Goal: Navigation & Orientation: Find specific page/section

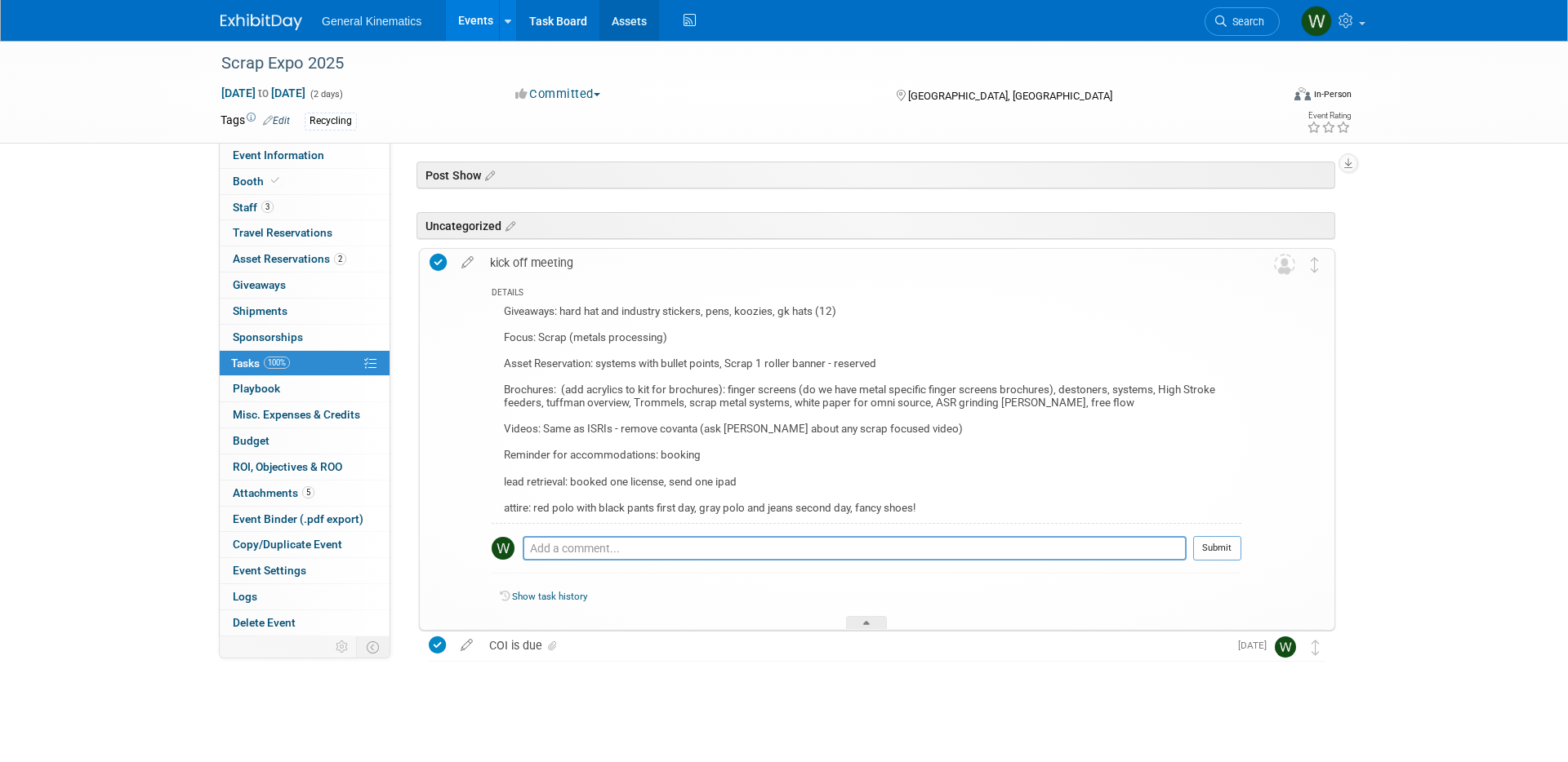
click at [620, 18] on link "Assets" at bounding box center [629, 20] width 60 height 41
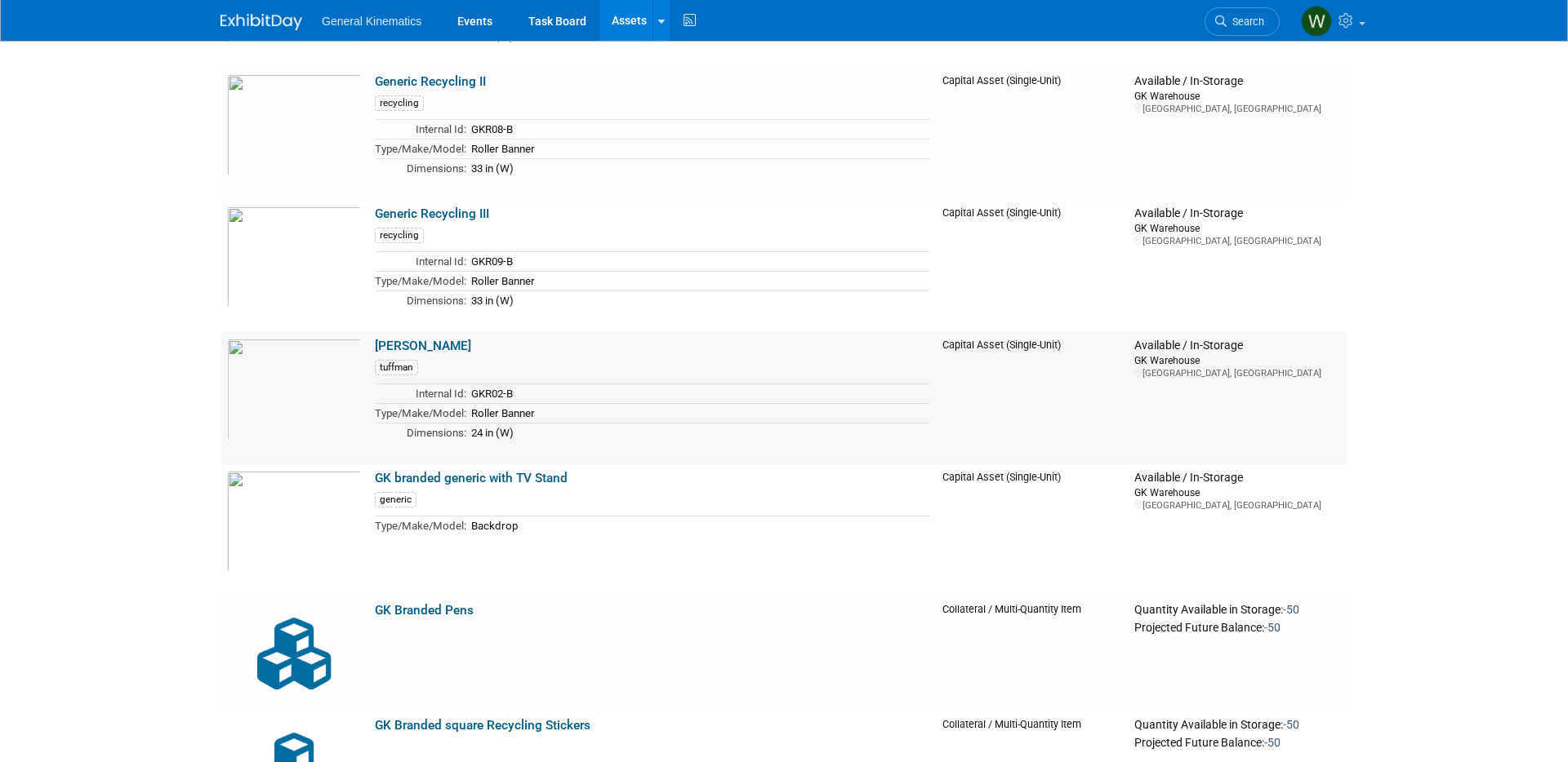
scroll to position [2863, 0]
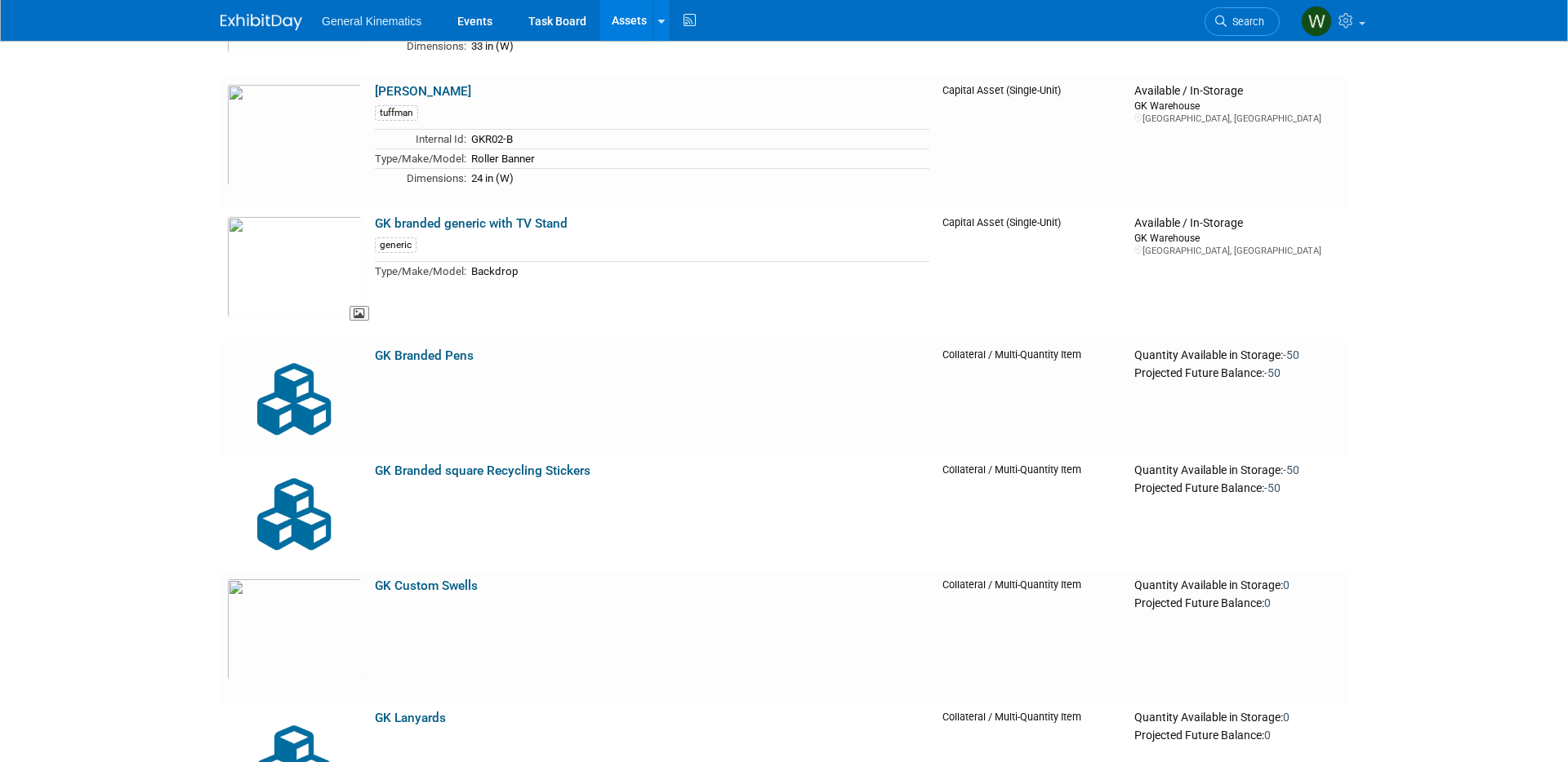
click at [284, 280] on img at bounding box center [295, 267] width 134 height 102
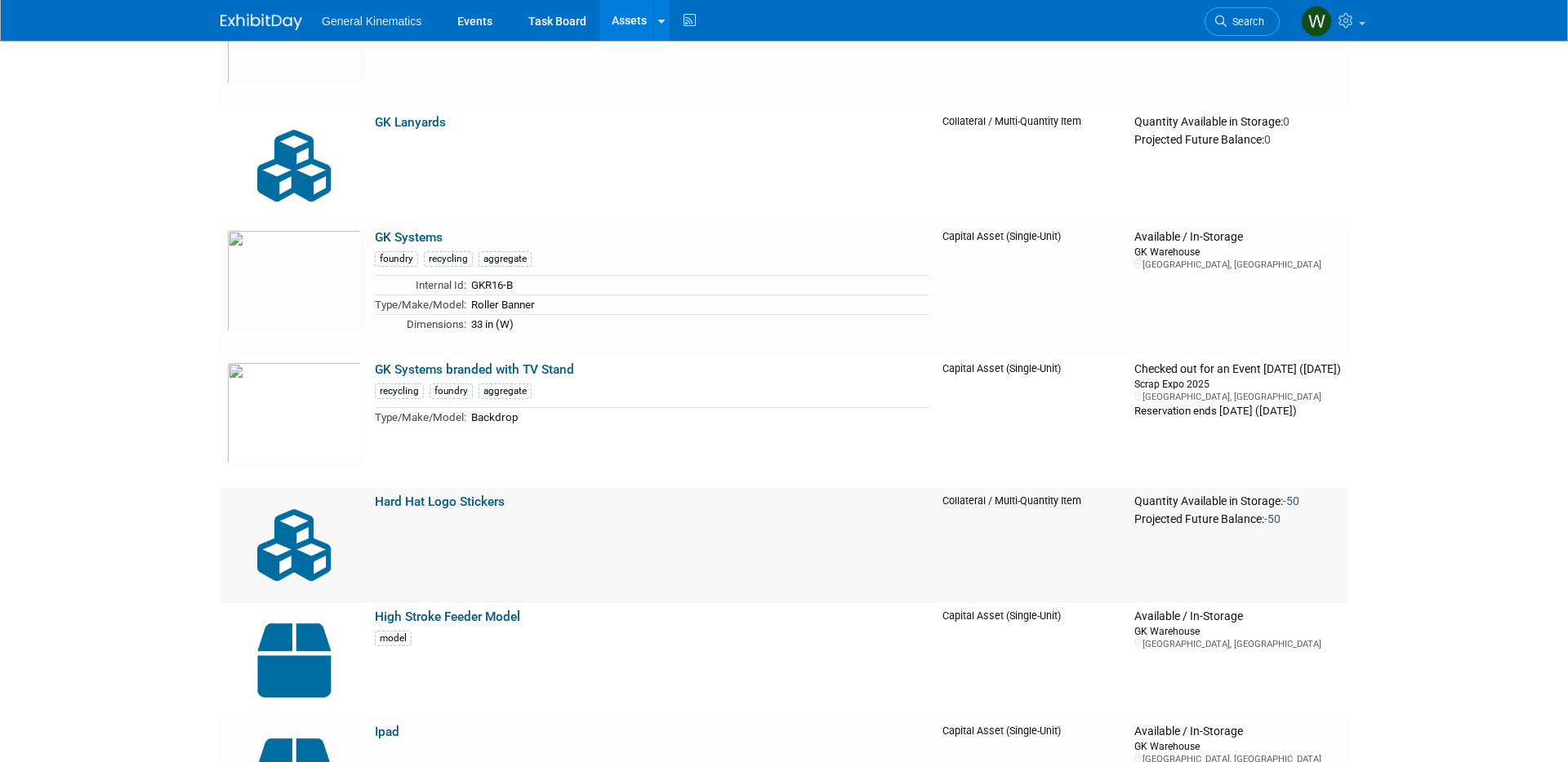
scroll to position [3584, 0]
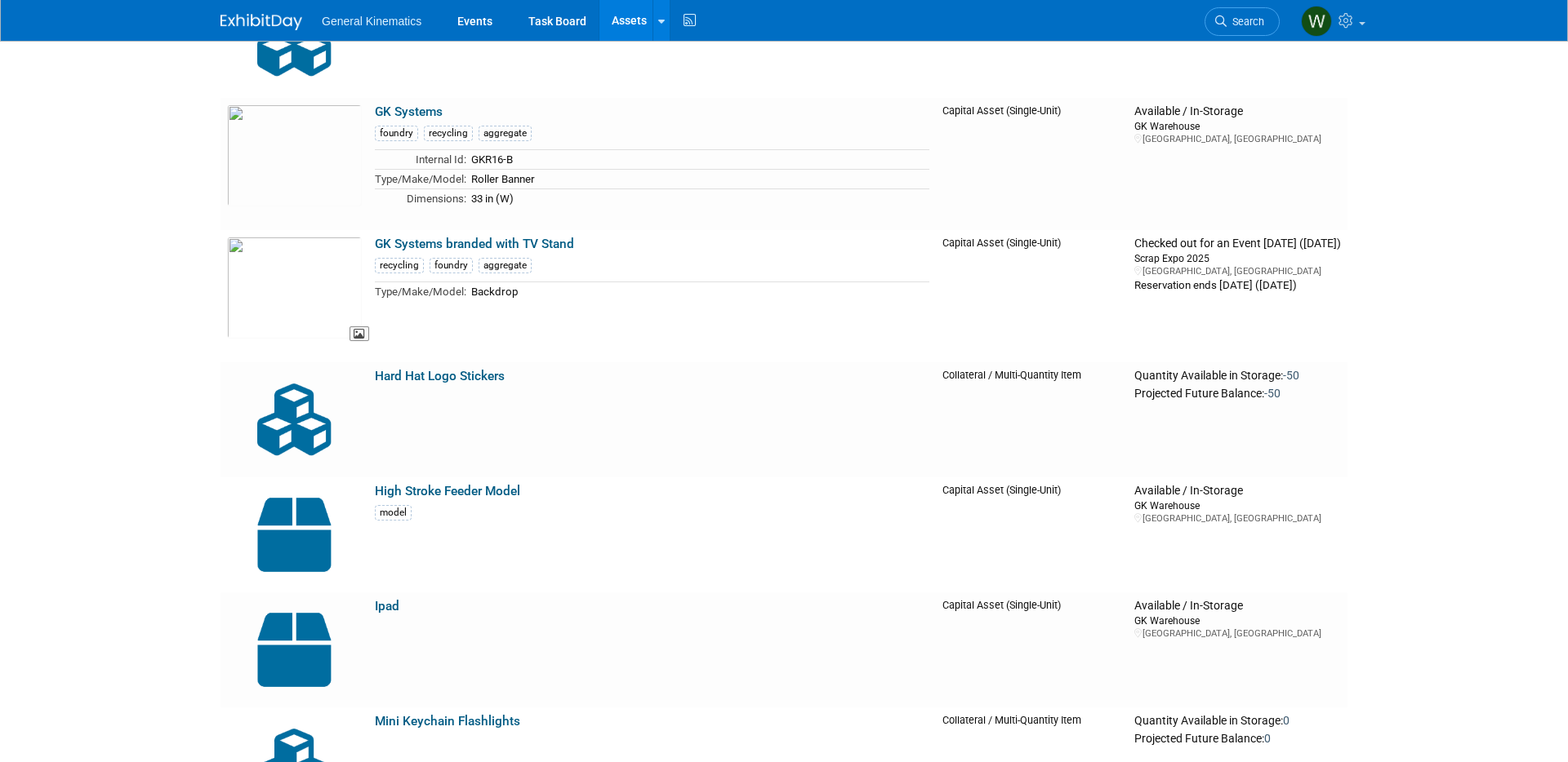
click at [279, 274] on img at bounding box center [295, 287] width 134 height 102
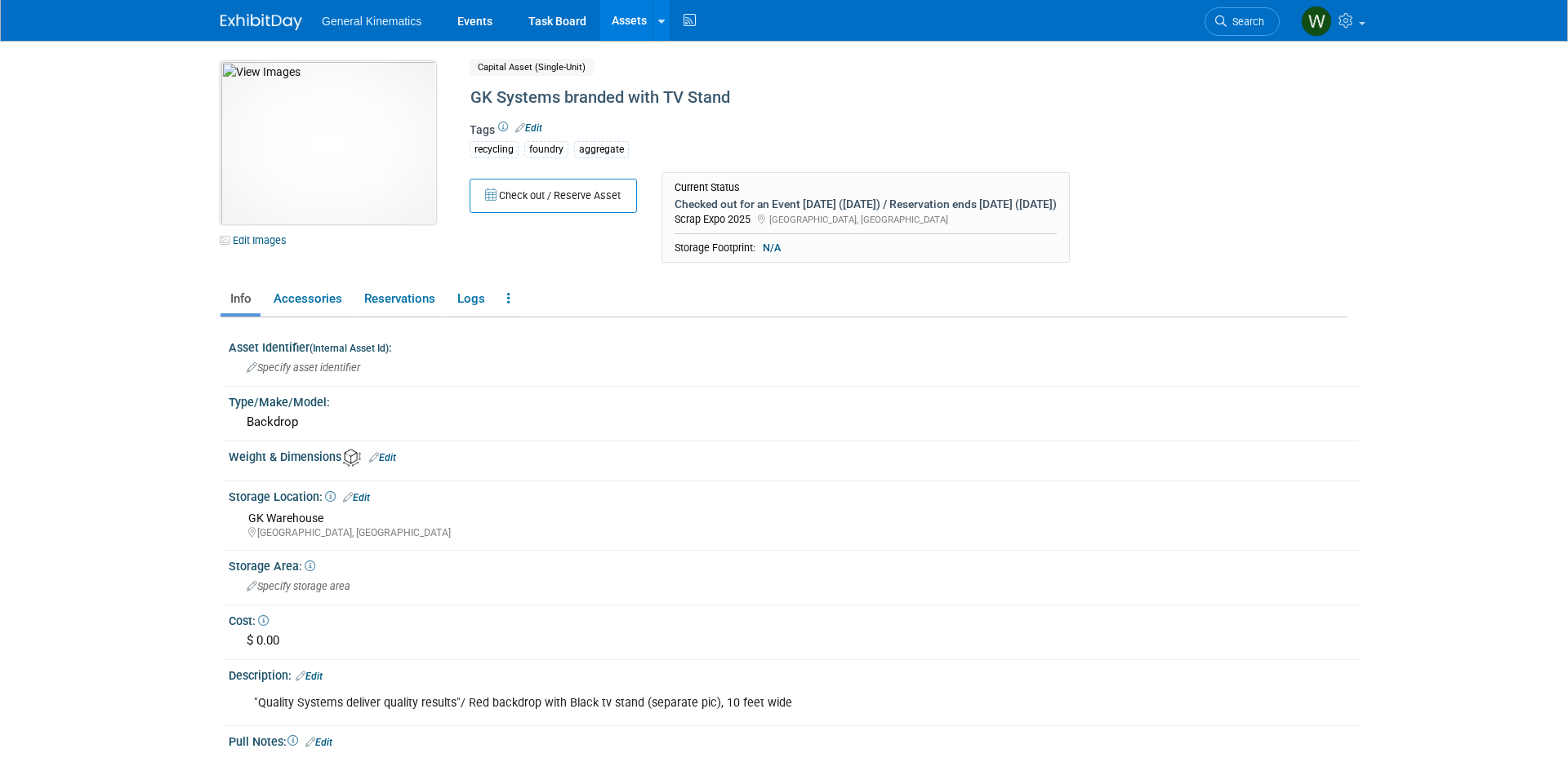
click at [286, 138] on img at bounding box center [329, 143] width 216 height 163
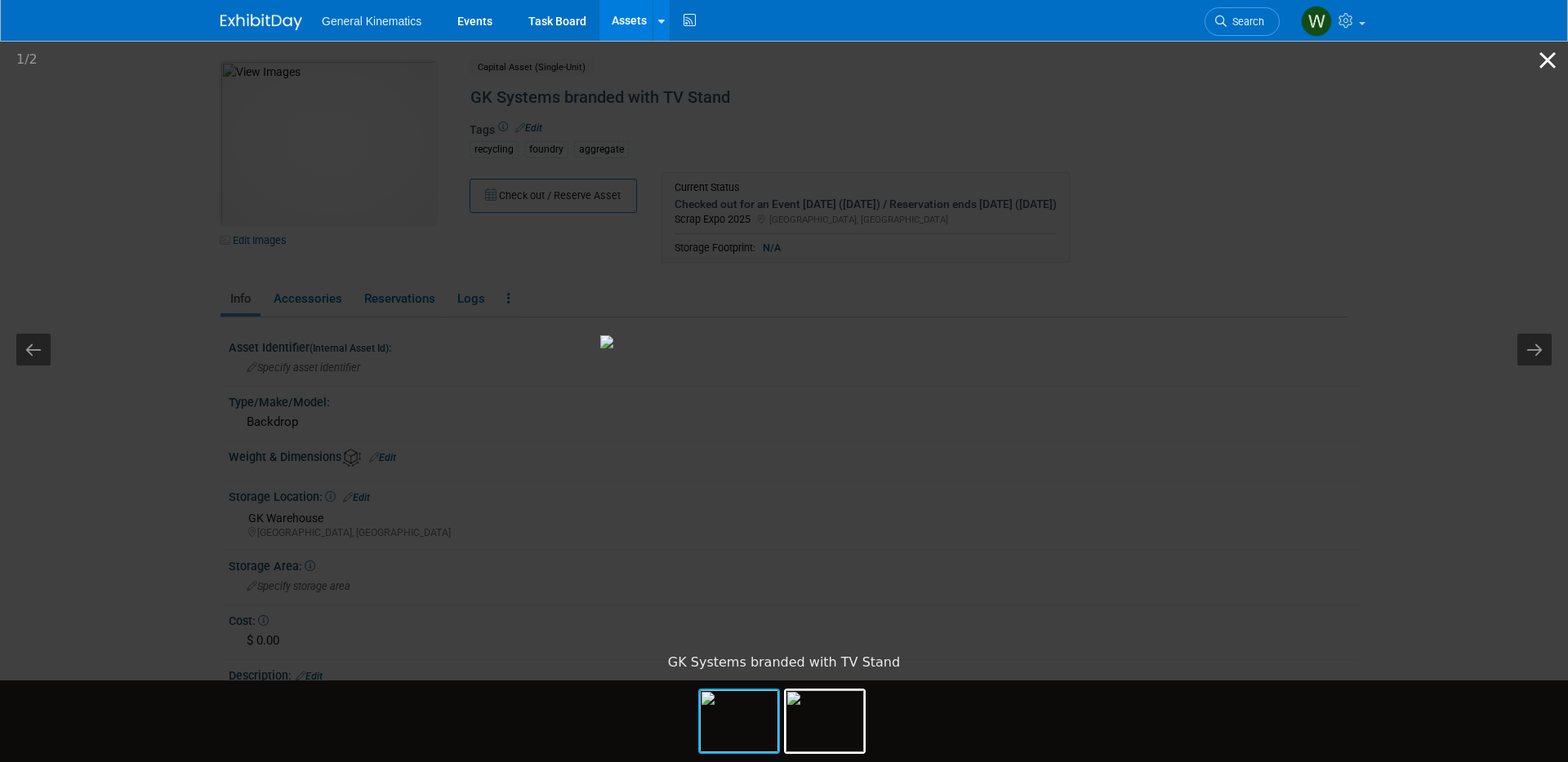
click at [1546, 65] on button "Close gallery" at bounding box center [1547, 60] width 41 height 38
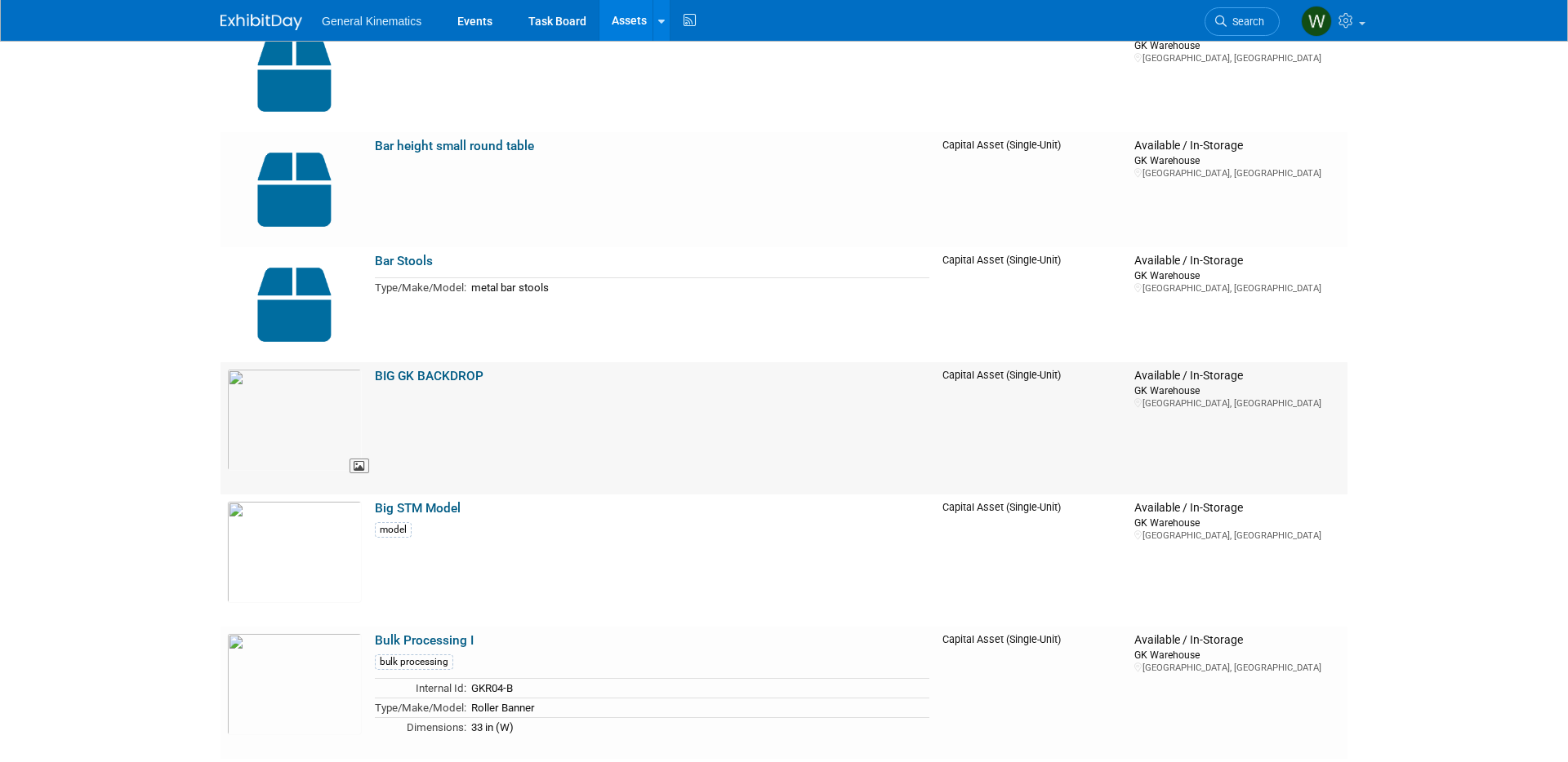
scroll to position [538, 0]
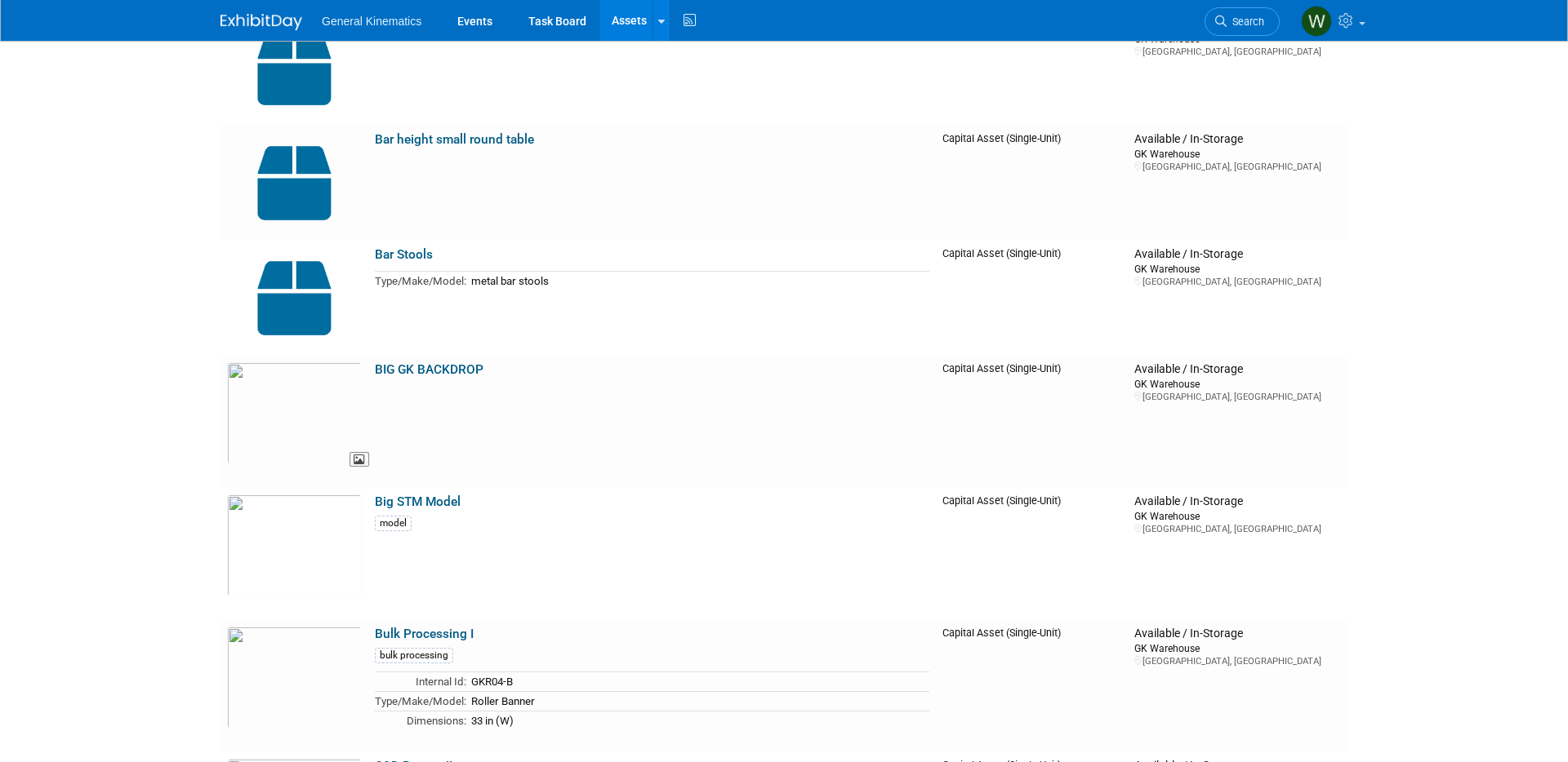
click at [313, 397] on img at bounding box center [295, 413] width 134 height 102
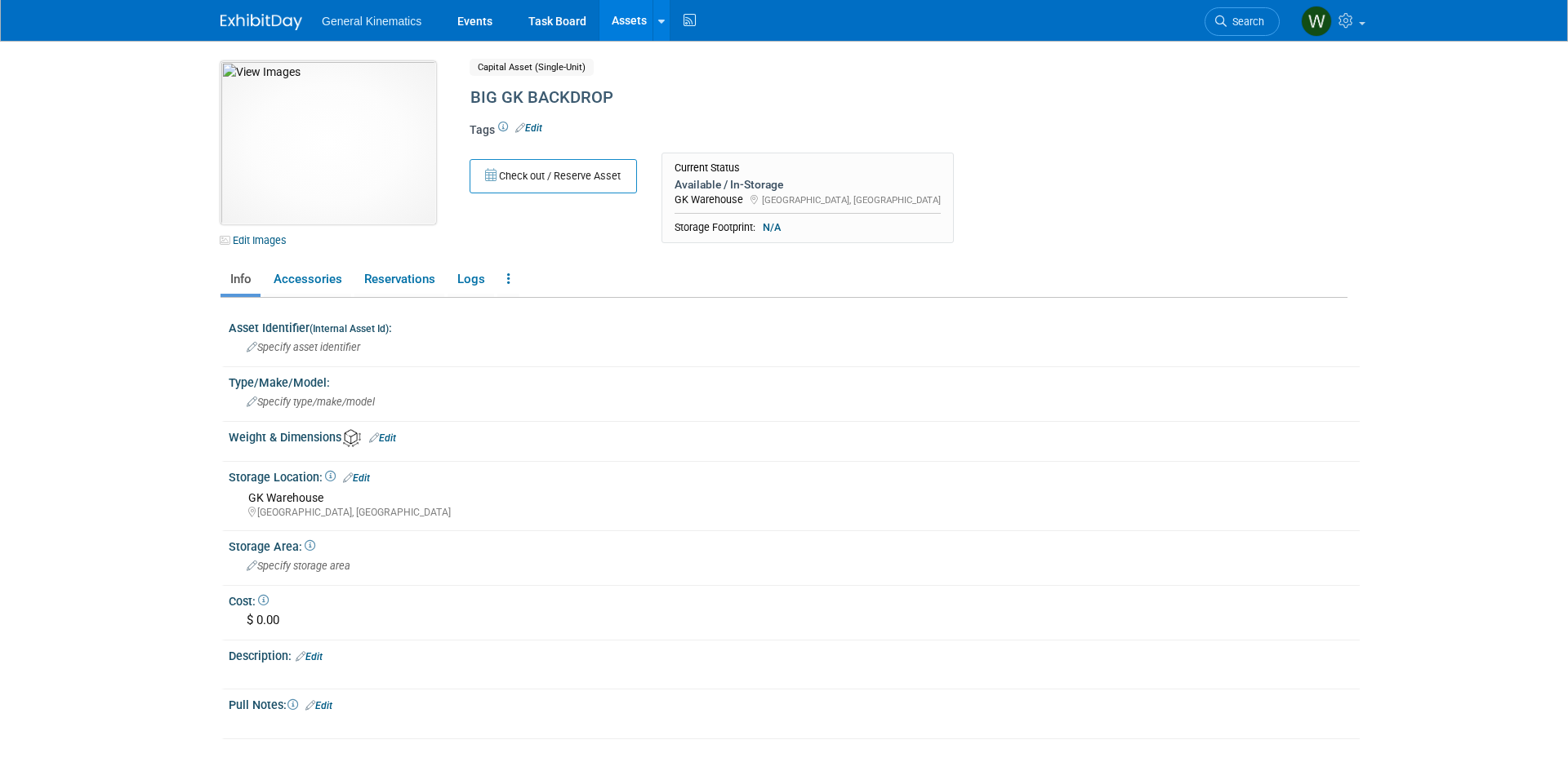
click at [372, 145] on img at bounding box center [329, 143] width 216 height 163
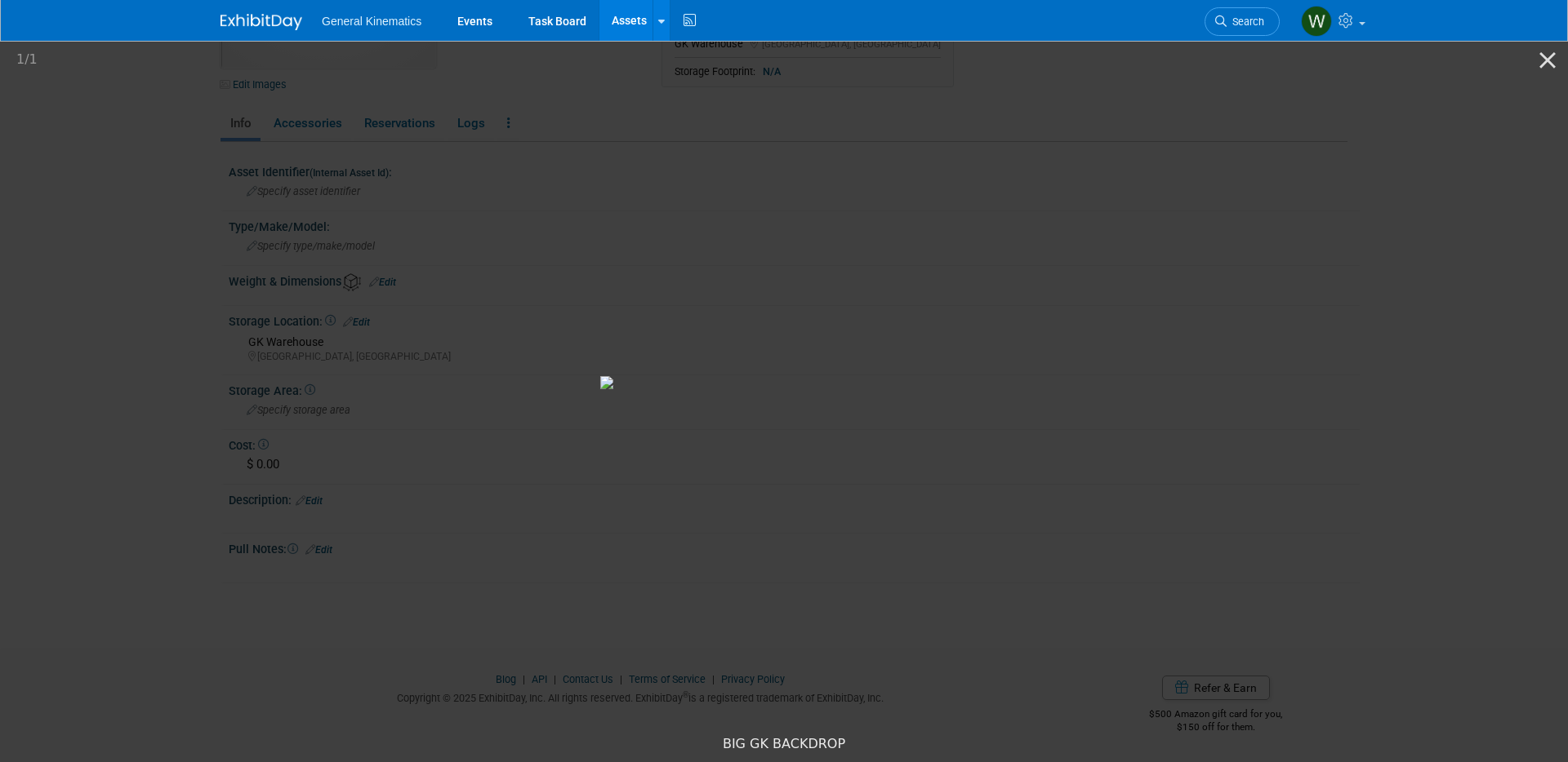
scroll to position [145, 0]
click at [1541, 68] on button "Close gallery" at bounding box center [1547, 60] width 41 height 38
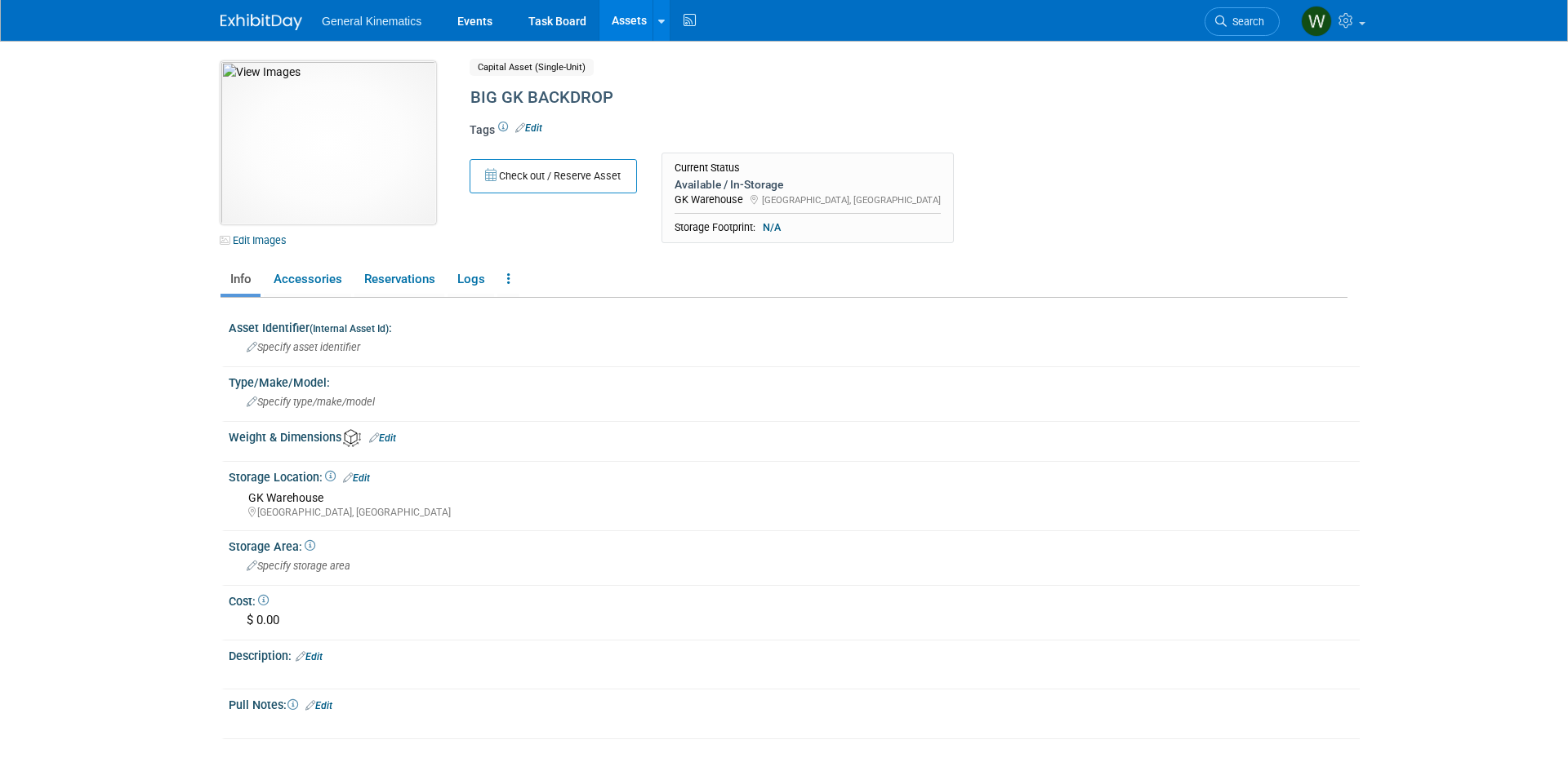
click at [351, 172] on img at bounding box center [329, 143] width 216 height 163
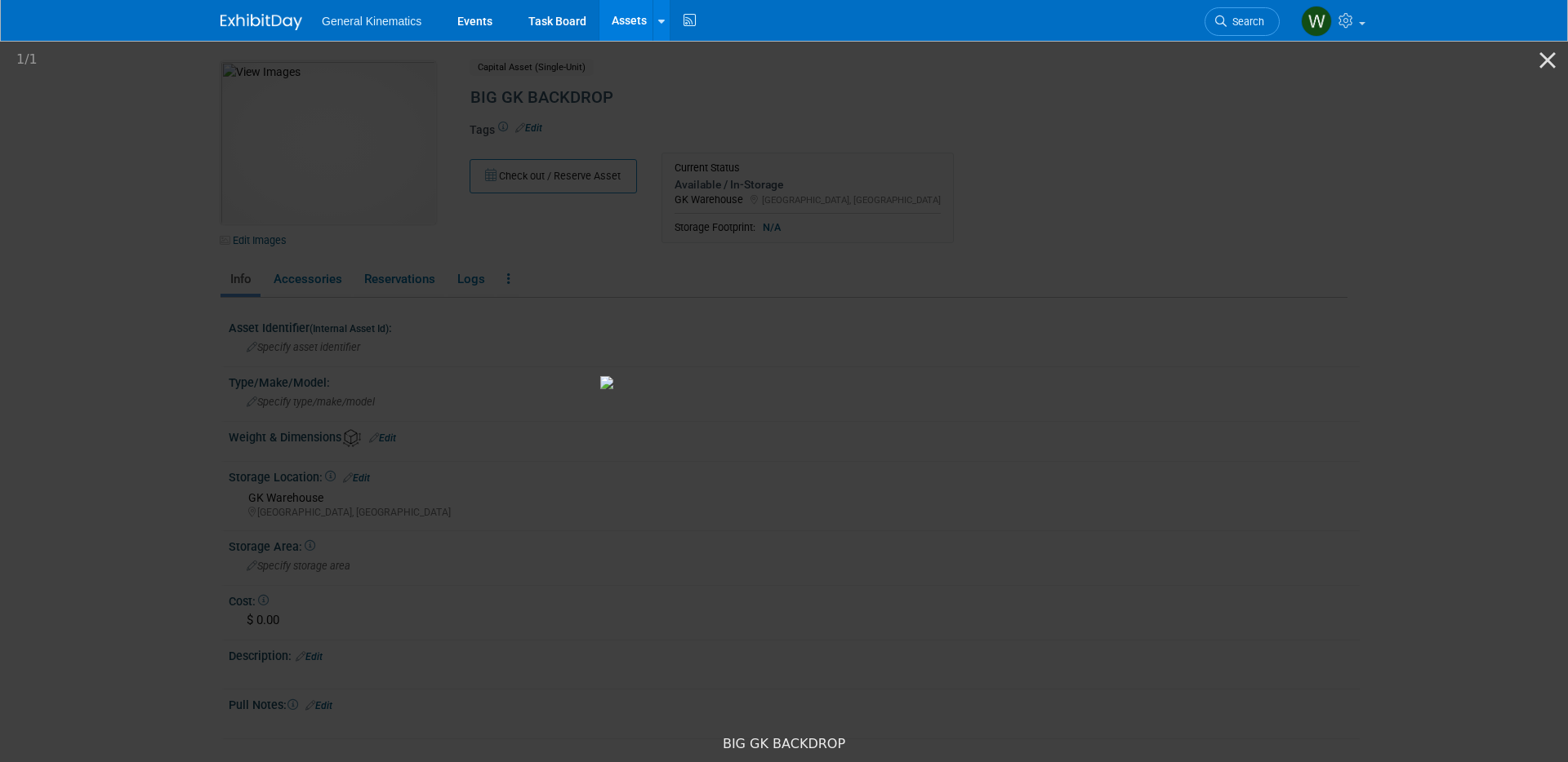
drag, startPoint x: 772, startPoint y: 475, endPoint x: 816, endPoint y: 447, distance: 52.2
click at [818, 390] on img at bounding box center [783, 383] width 368 height 13
click at [967, 390] on img at bounding box center [783, 383] width 368 height 13
click at [1546, 62] on button "Close gallery" at bounding box center [1547, 60] width 41 height 38
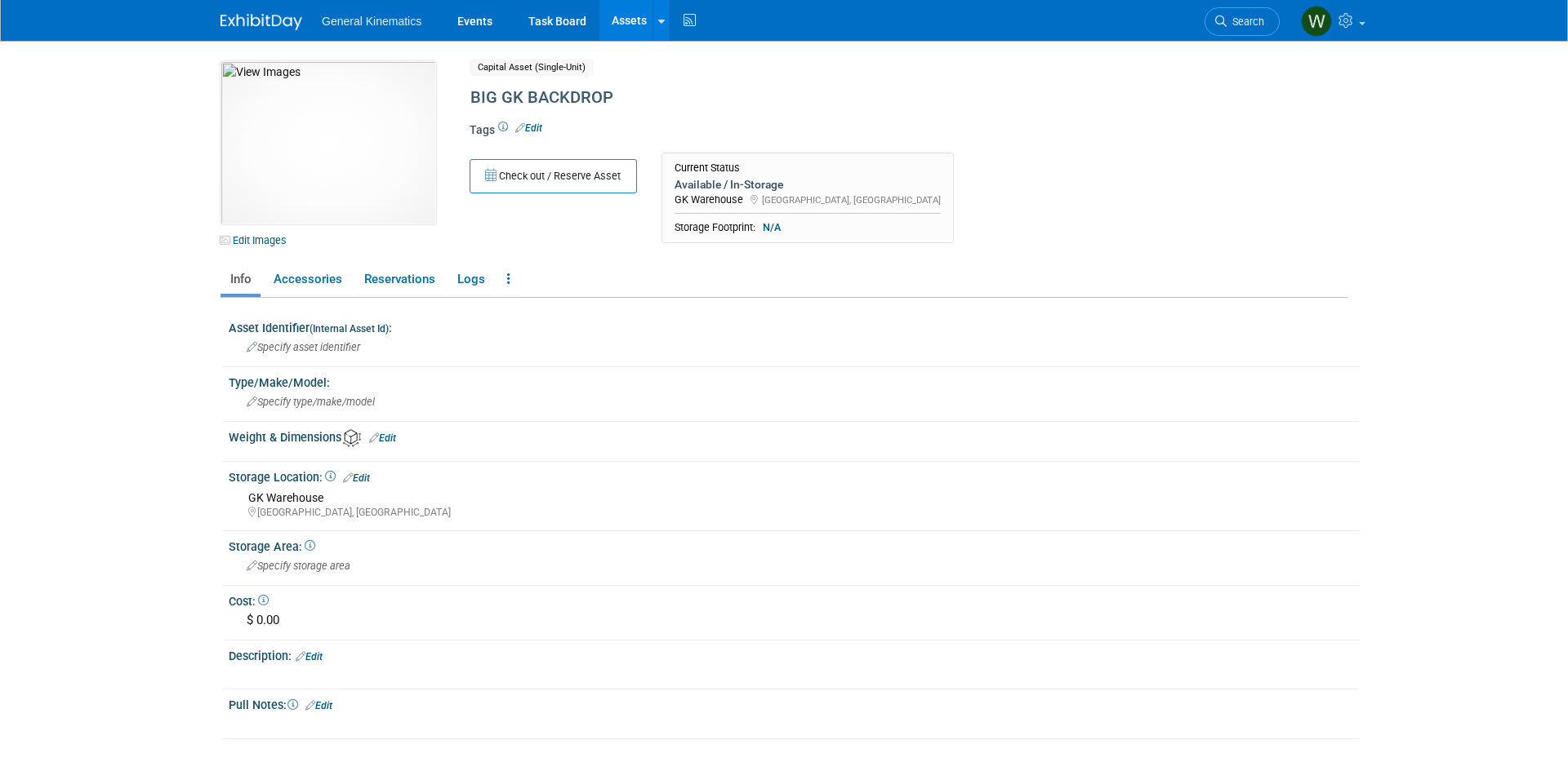
click at [254, 12] on link at bounding box center [271, 14] width 101 height 13
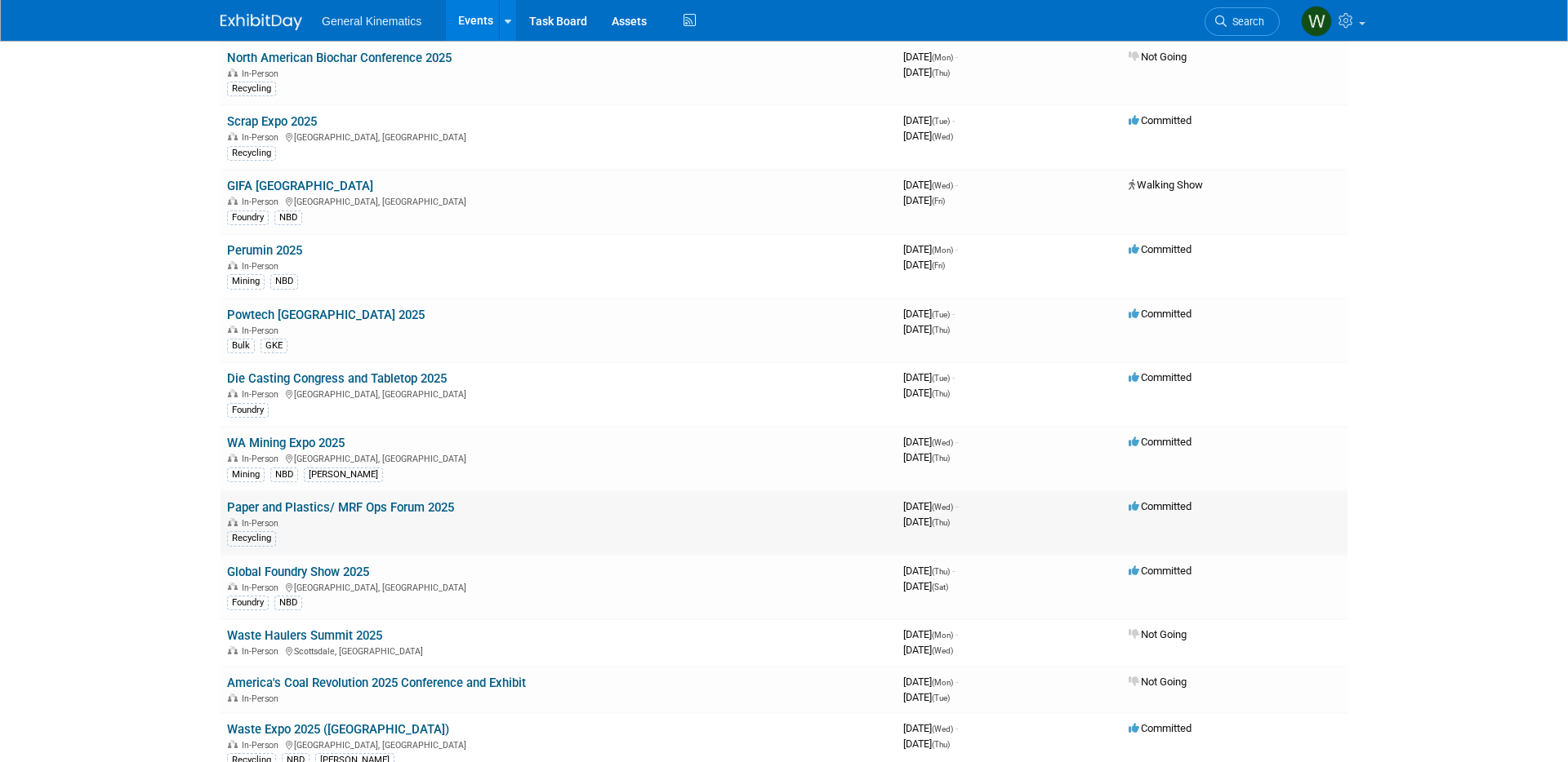
scroll to position [138, 0]
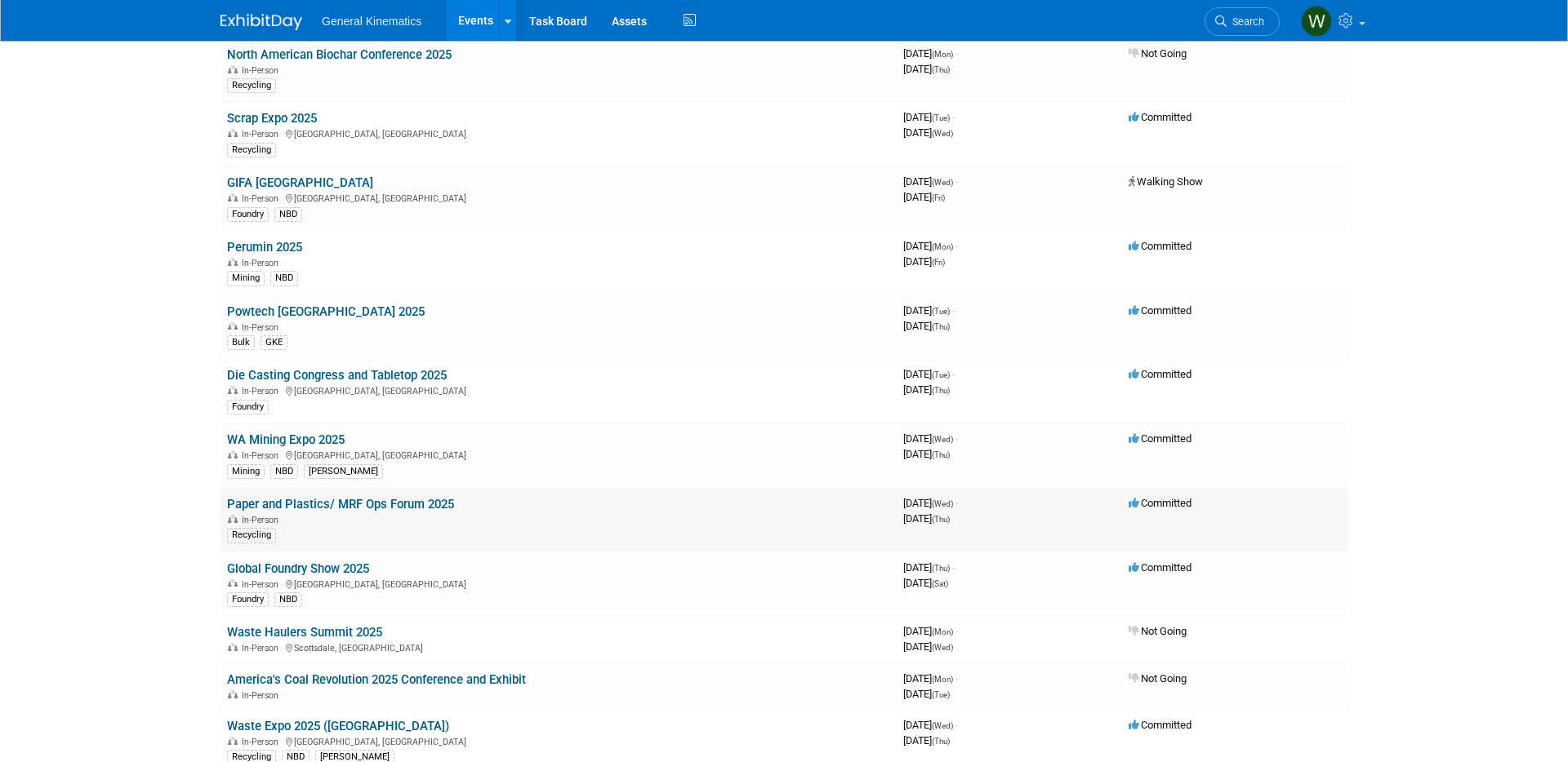
click at [329, 496] on td "Paper and Plastics/ MRF Ops Forum 2025 In-Person Recycling" at bounding box center [558, 521] width 676 height 65
click at [329, 502] on link "Paper and Plastics/ MRF Ops Forum 2025" at bounding box center [341, 504] width 227 height 15
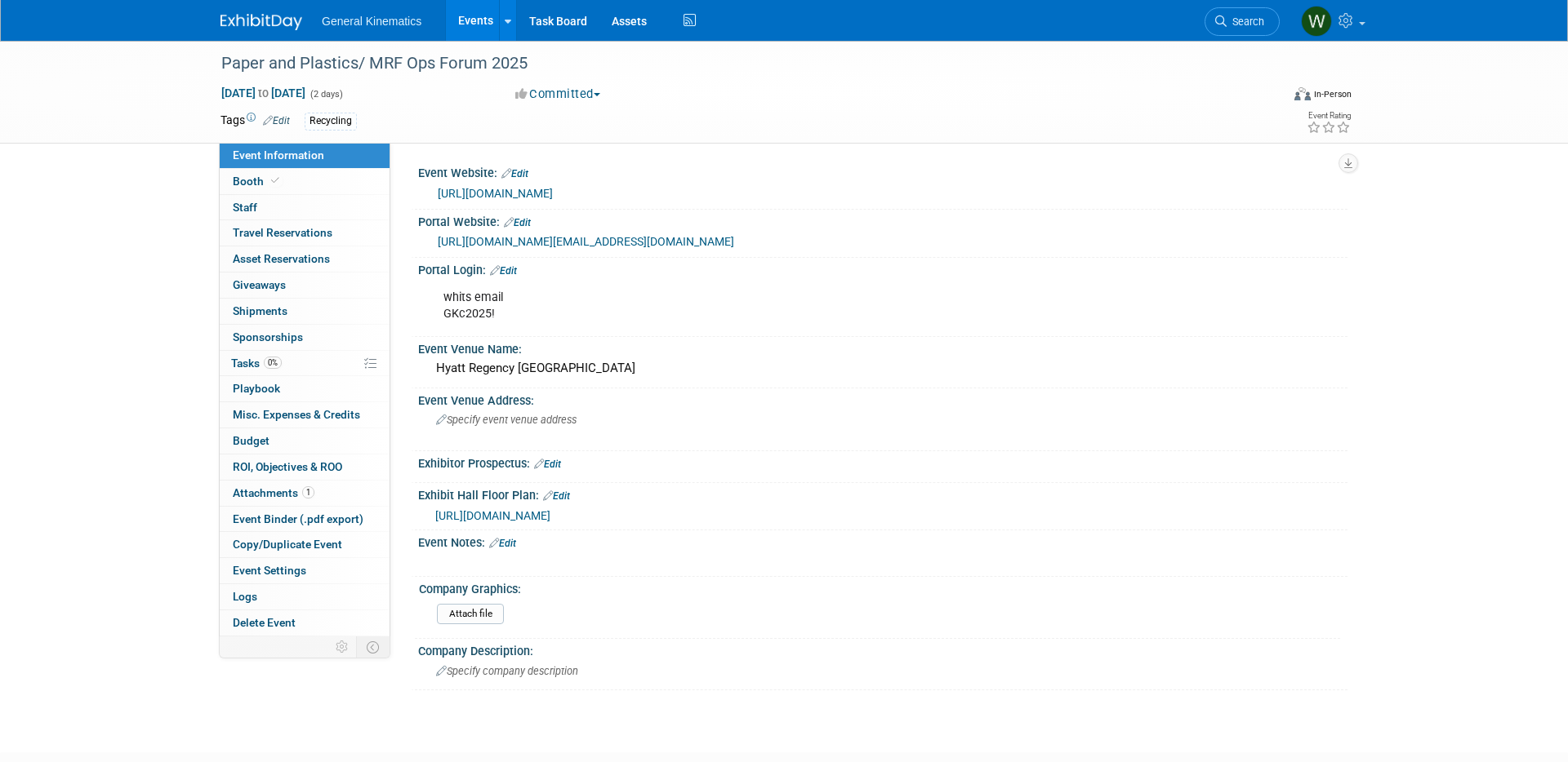
click at [550, 522] on span "[URL][DOMAIN_NAME]" at bounding box center [493, 516] width 115 height 13
